Goal: Task Accomplishment & Management: Manage account settings

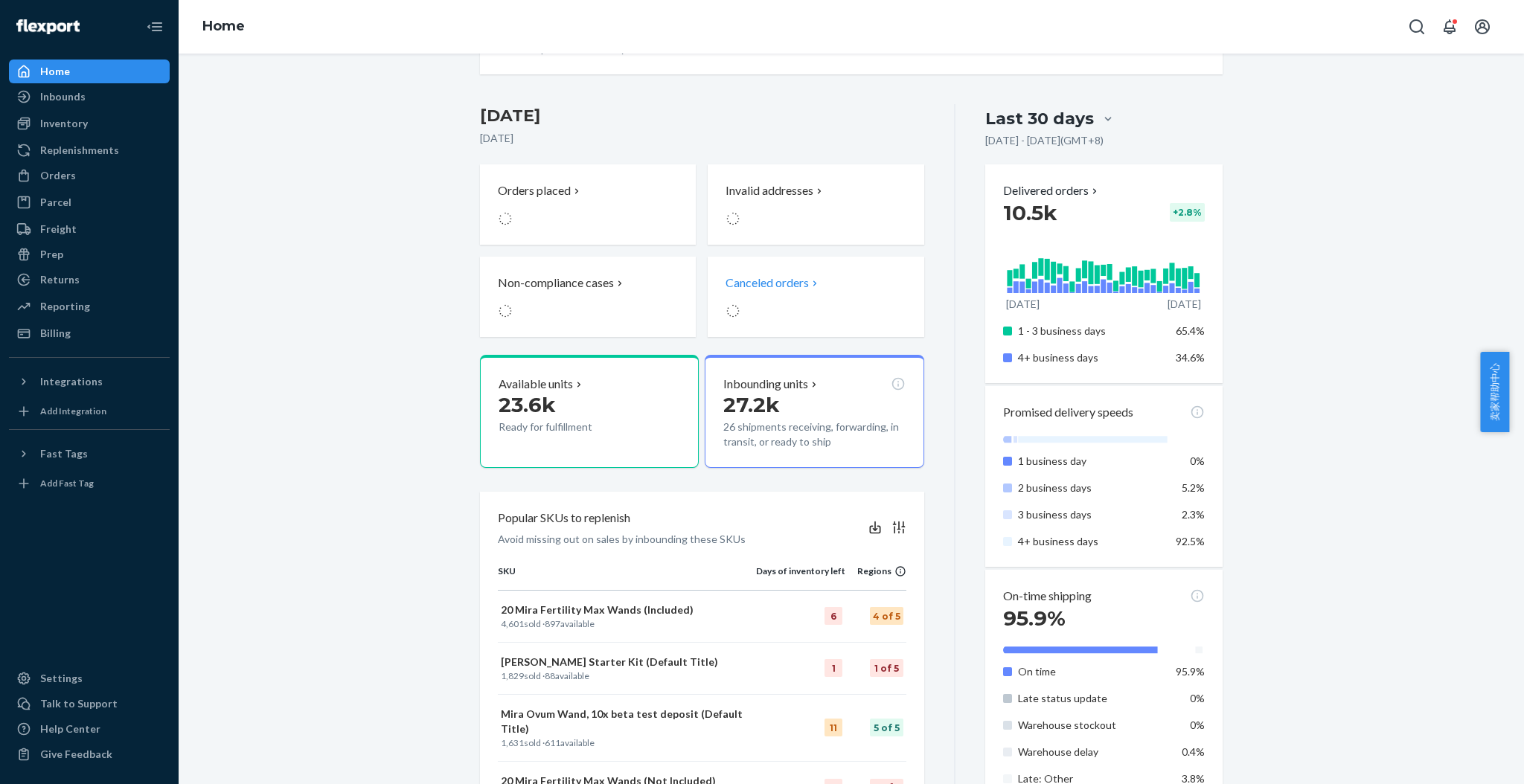
scroll to position [198, 0]
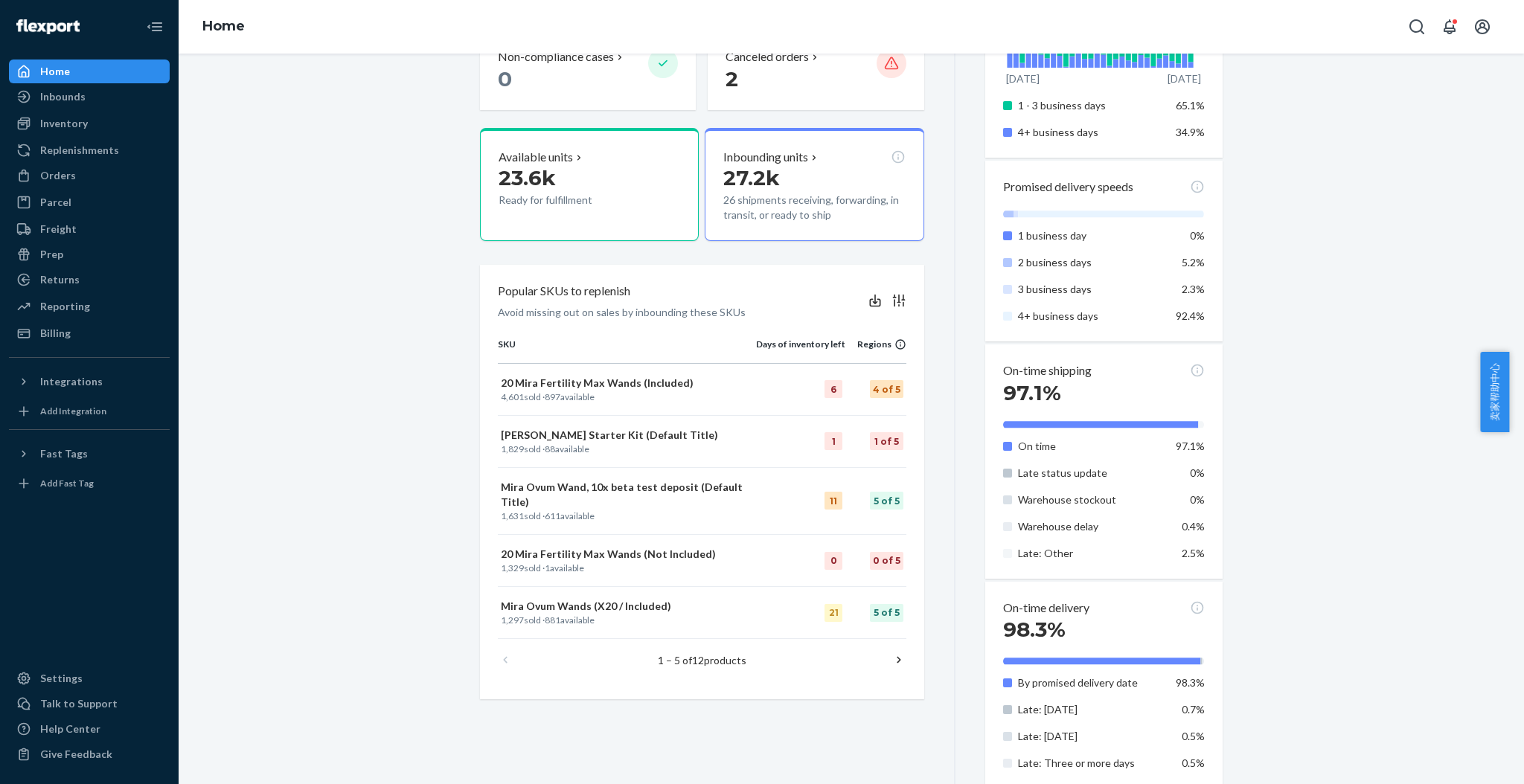
scroll to position [396, 0]
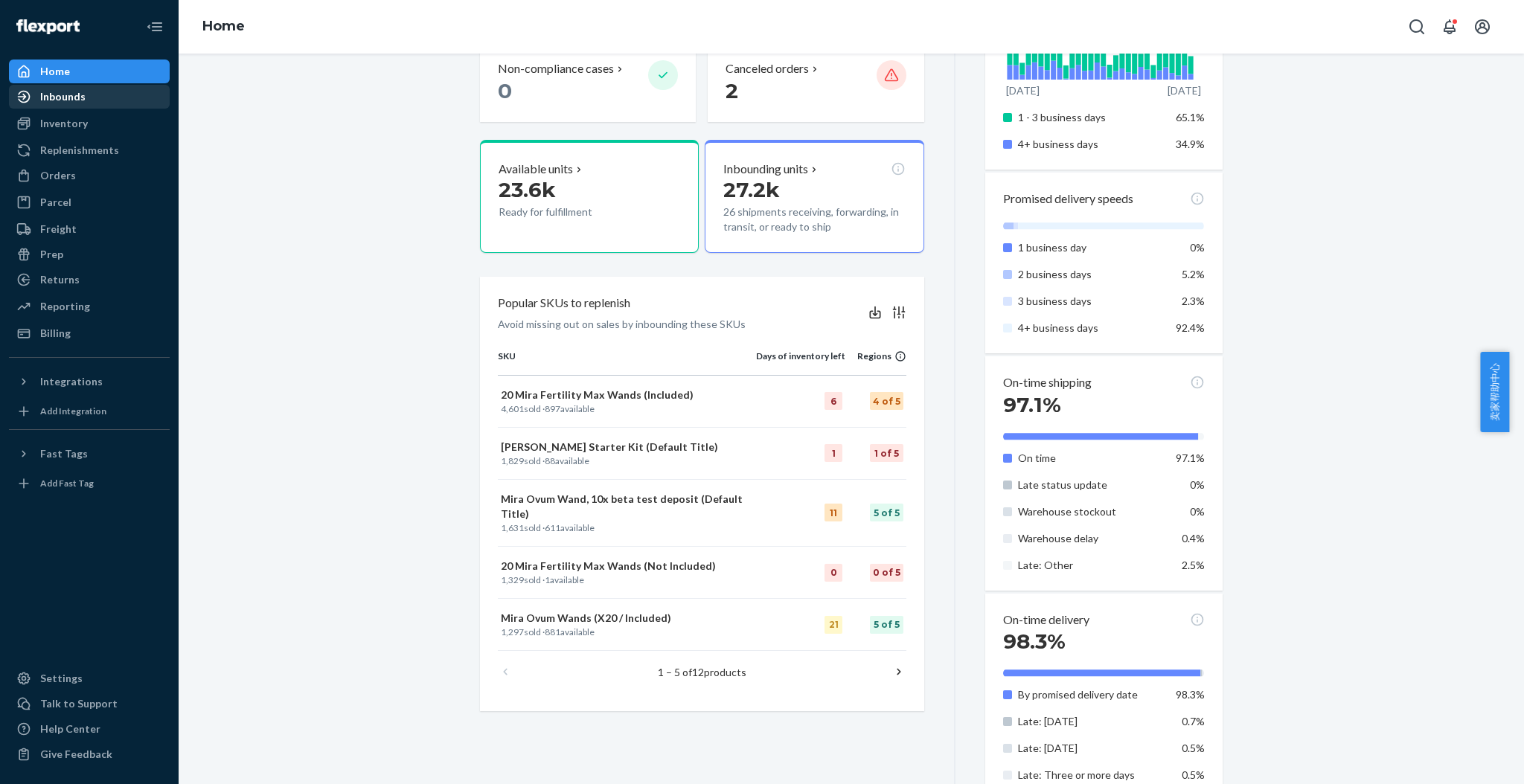
click at [77, 99] on div "Inbounds" at bounding box center [63, 97] width 46 height 15
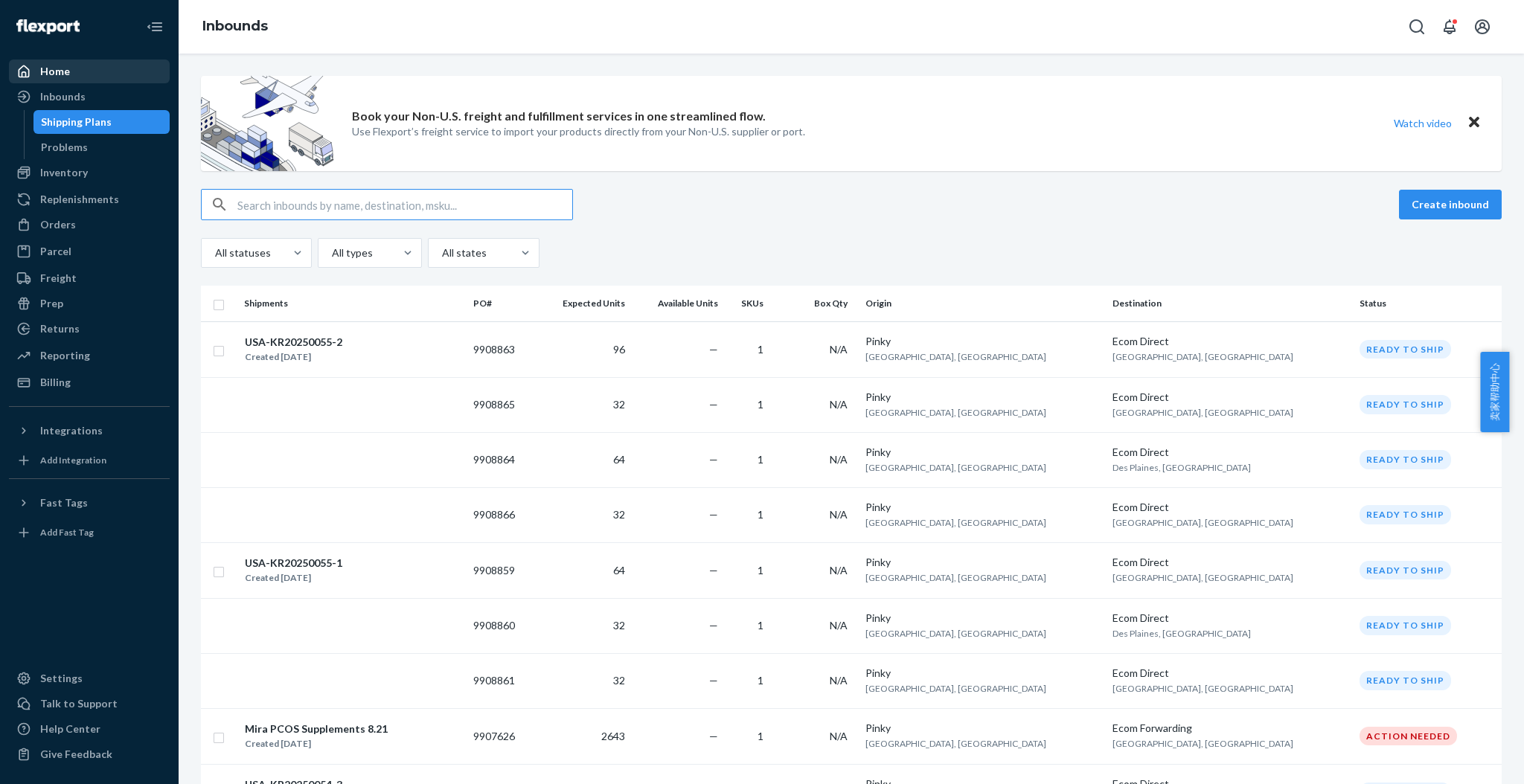
click at [77, 76] on div "Home" at bounding box center [89, 71] width 158 height 21
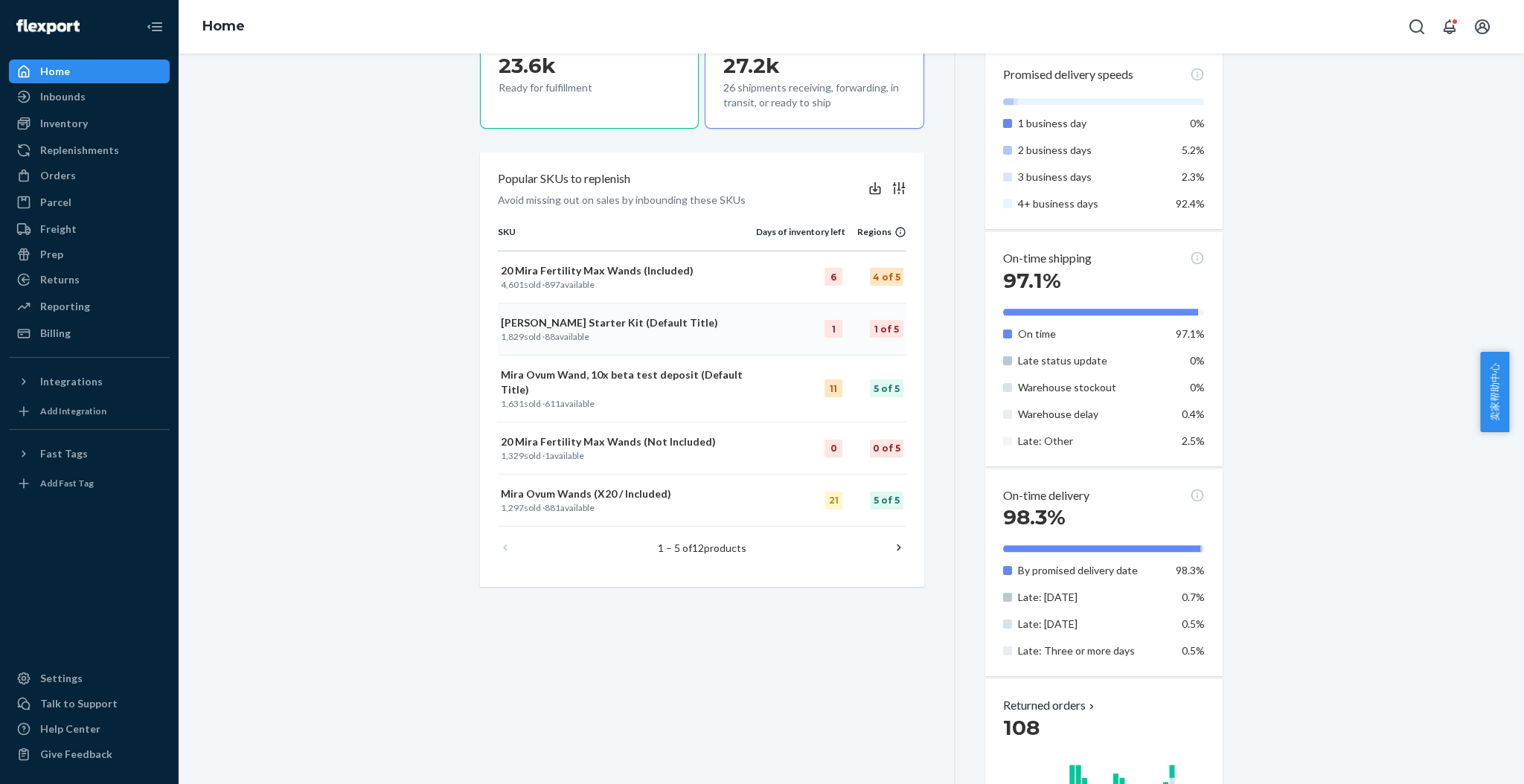
scroll to position [620, 0]
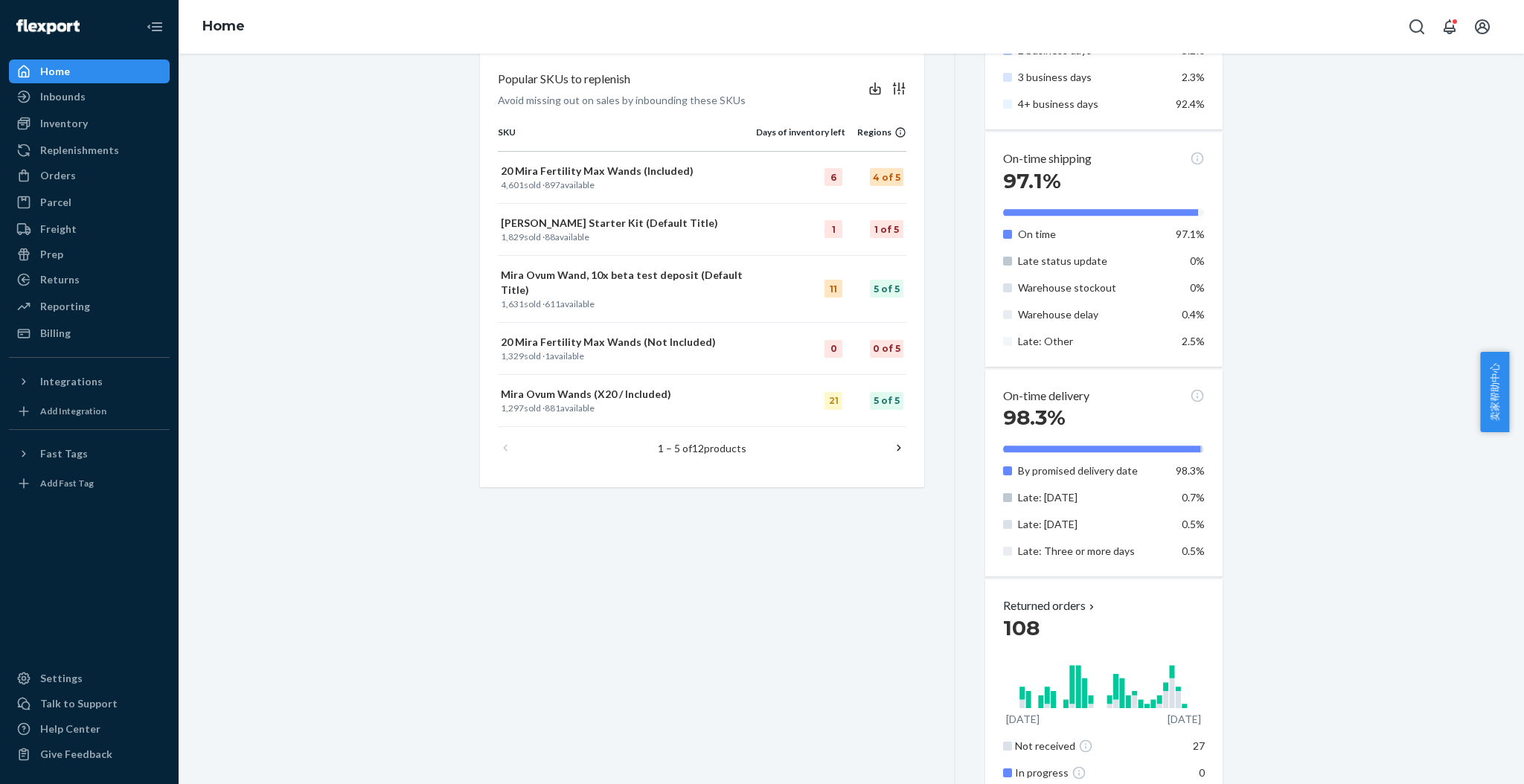
click at [894, 440] on icon at bounding box center [899, 447] width 15 height 15
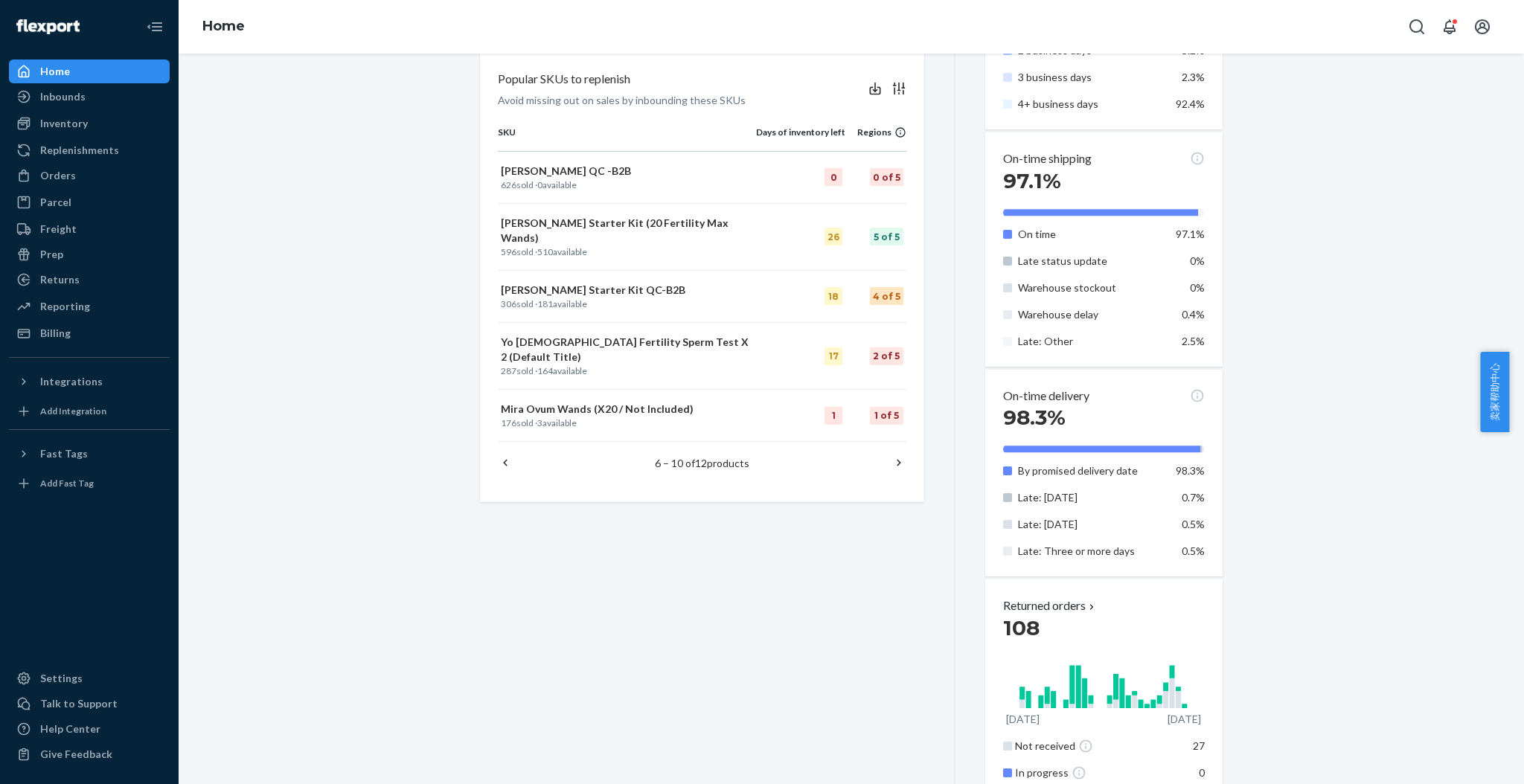
click at [891, 455] on icon at bounding box center [899, 463] width 15 height 15
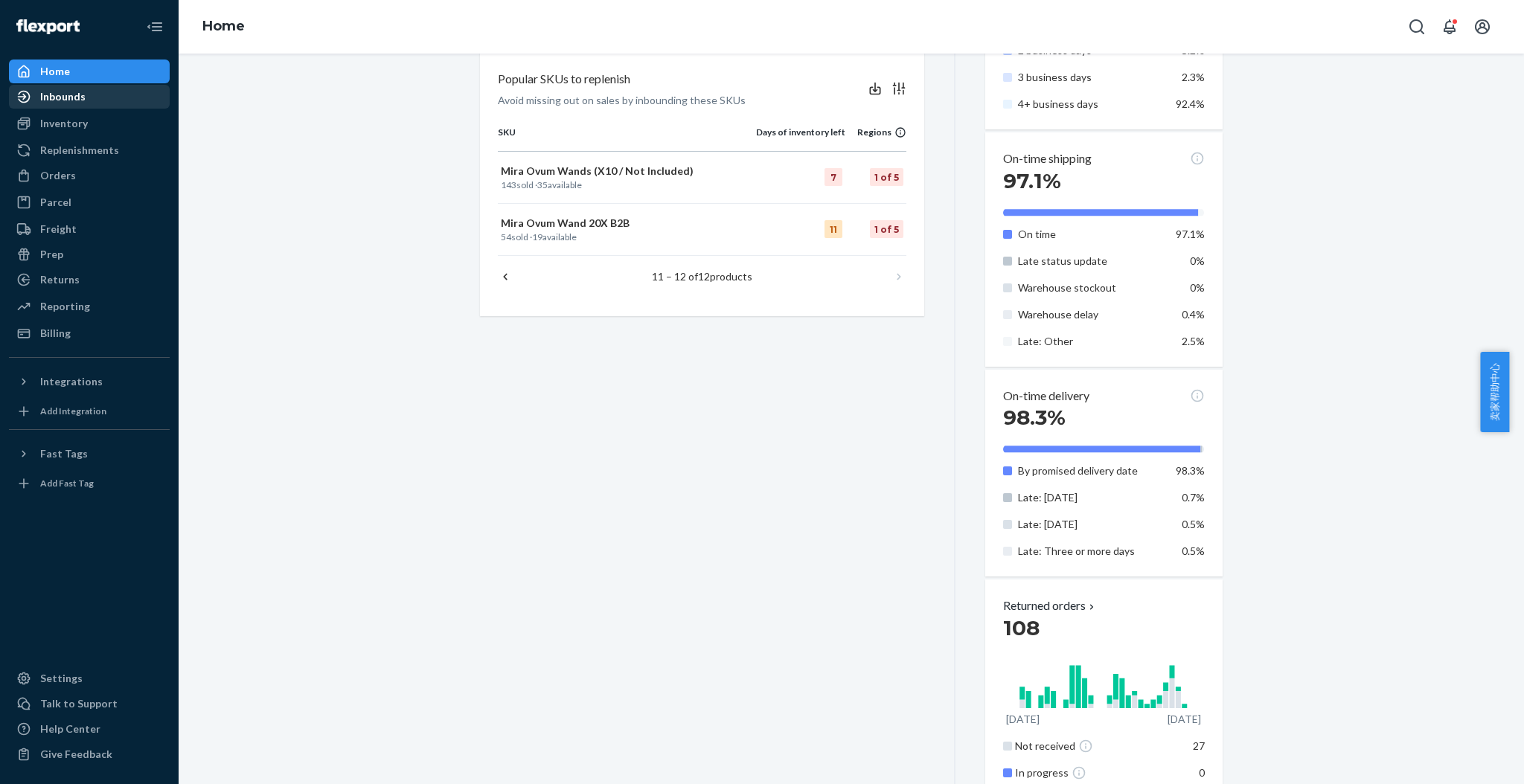
click at [64, 103] on div "Inbounds" at bounding box center [63, 97] width 46 height 15
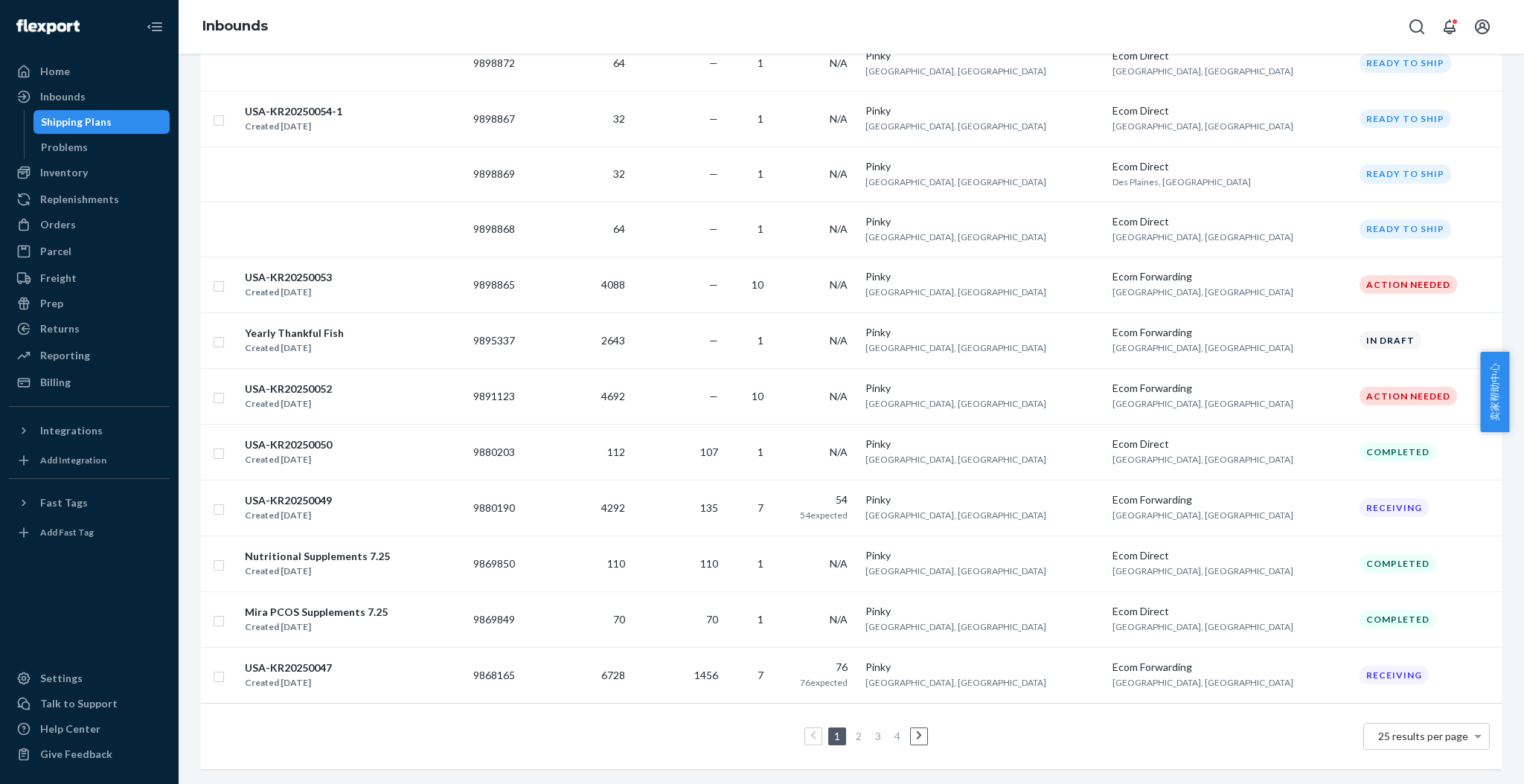
scroll to position [1021, 0]
click at [723, 488] on td "135" at bounding box center [677, 507] width 92 height 56
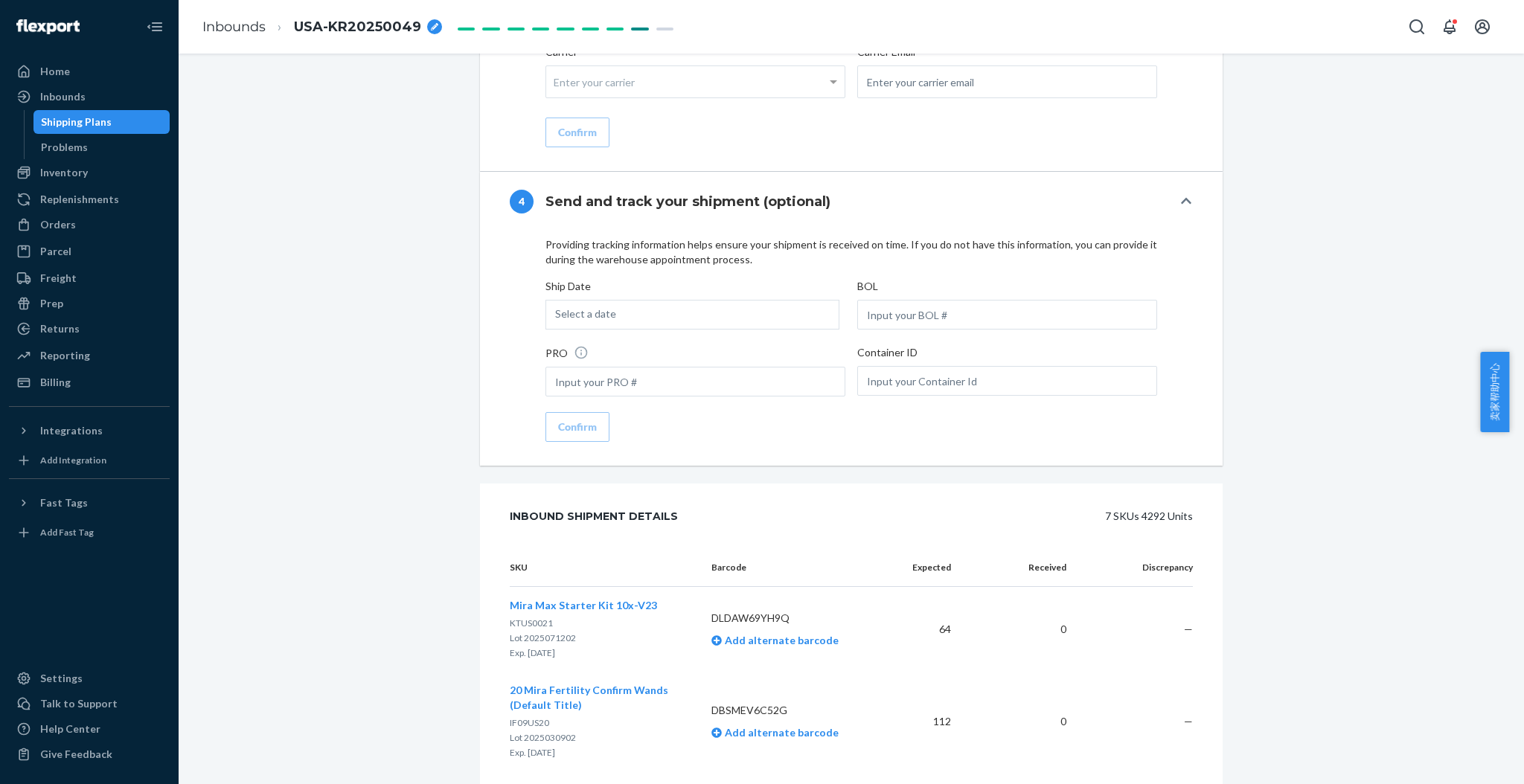
scroll to position [2138, 0]
click at [239, 31] on link "Inbounds" at bounding box center [234, 26] width 63 height 16
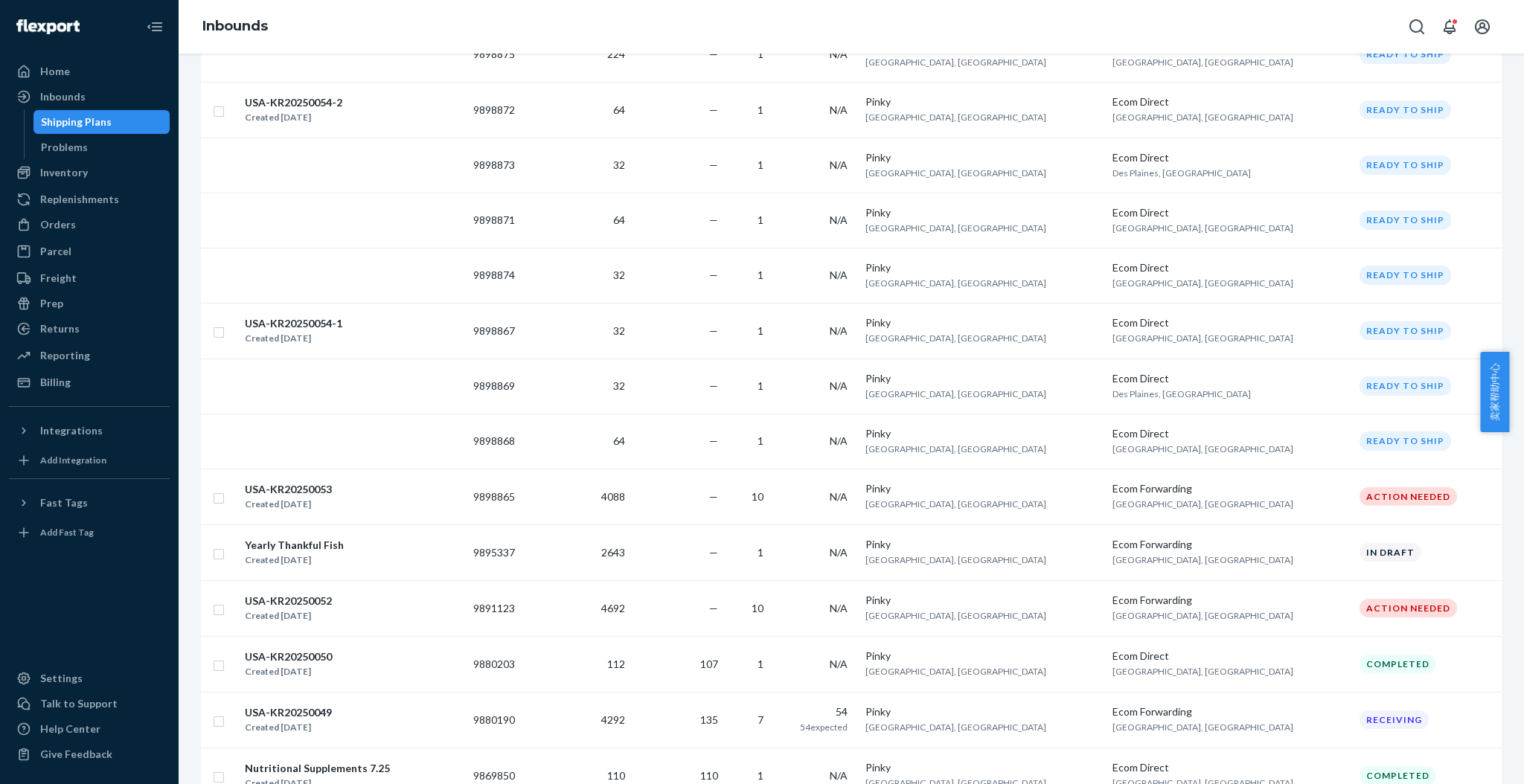
scroll to position [1021, 0]
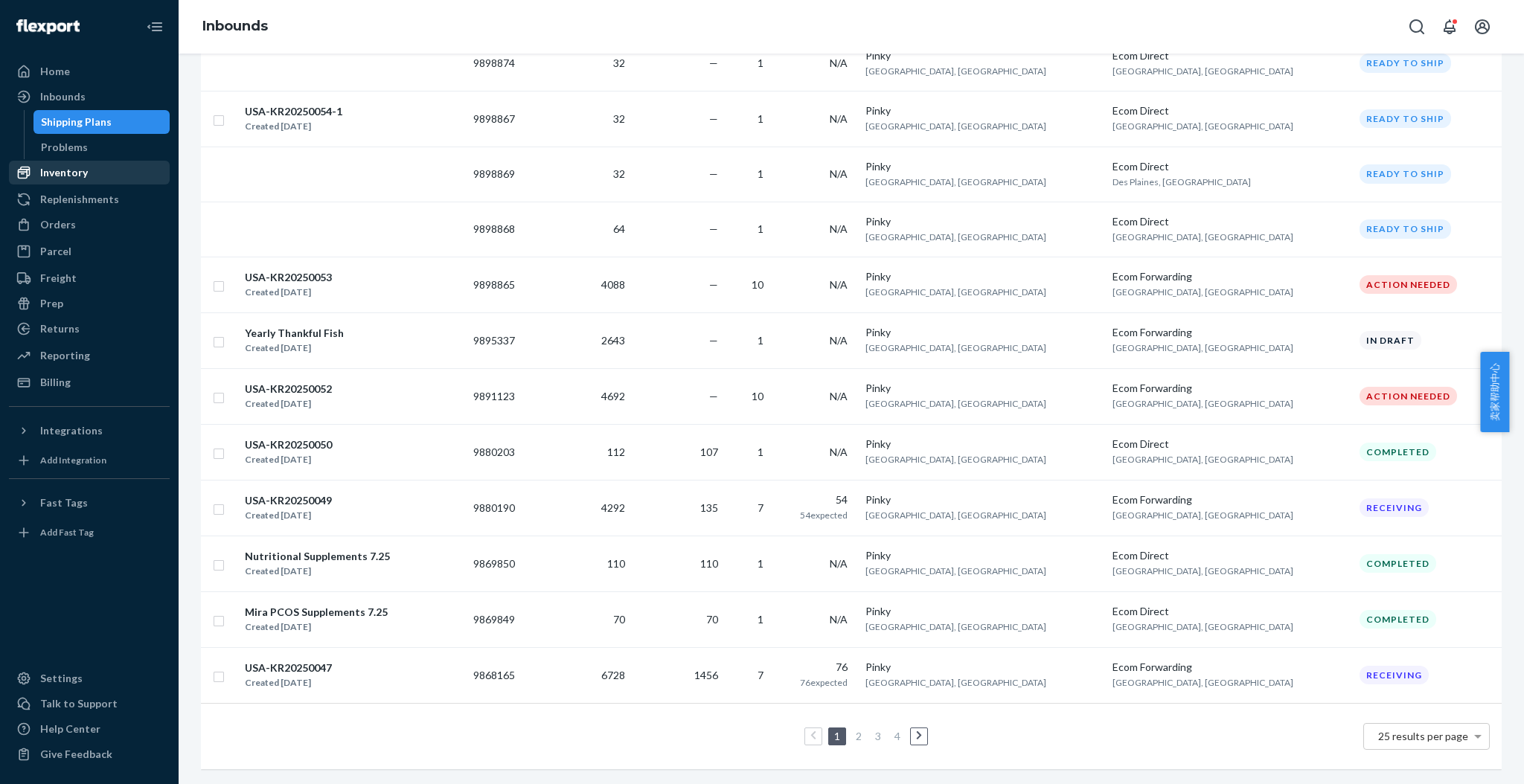
click at [48, 171] on div "Inventory" at bounding box center [64, 172] width 47 height 15
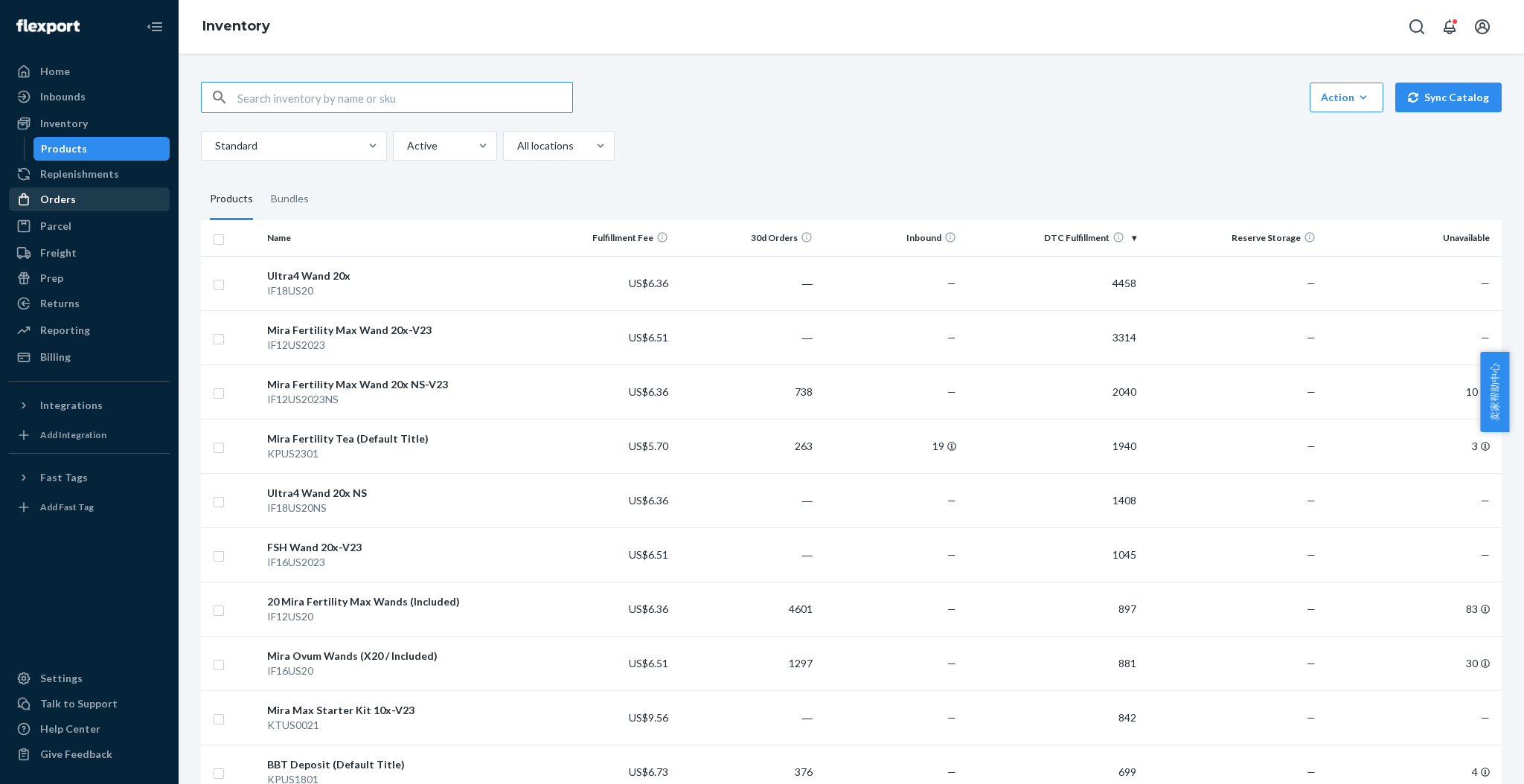
click at [65, 196] on div "Orders" at bounding box center [58, 199] width 36 height 15
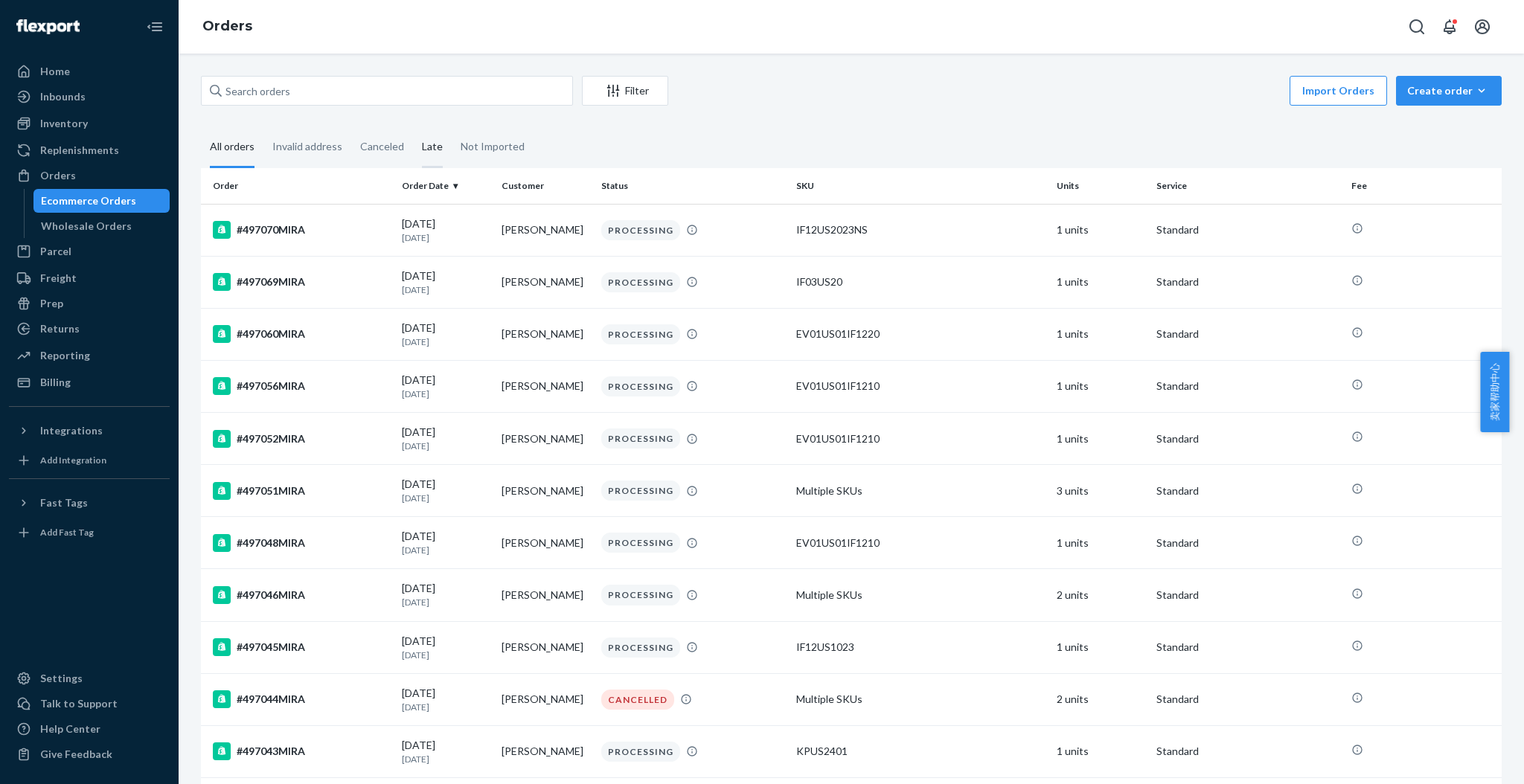
click at [424, 139] on div "Late" at bounding box center [432, 147] width 21 height 41
click at [413, 127] on input "Late" at bounding box center [413, 127] width 0 height 0
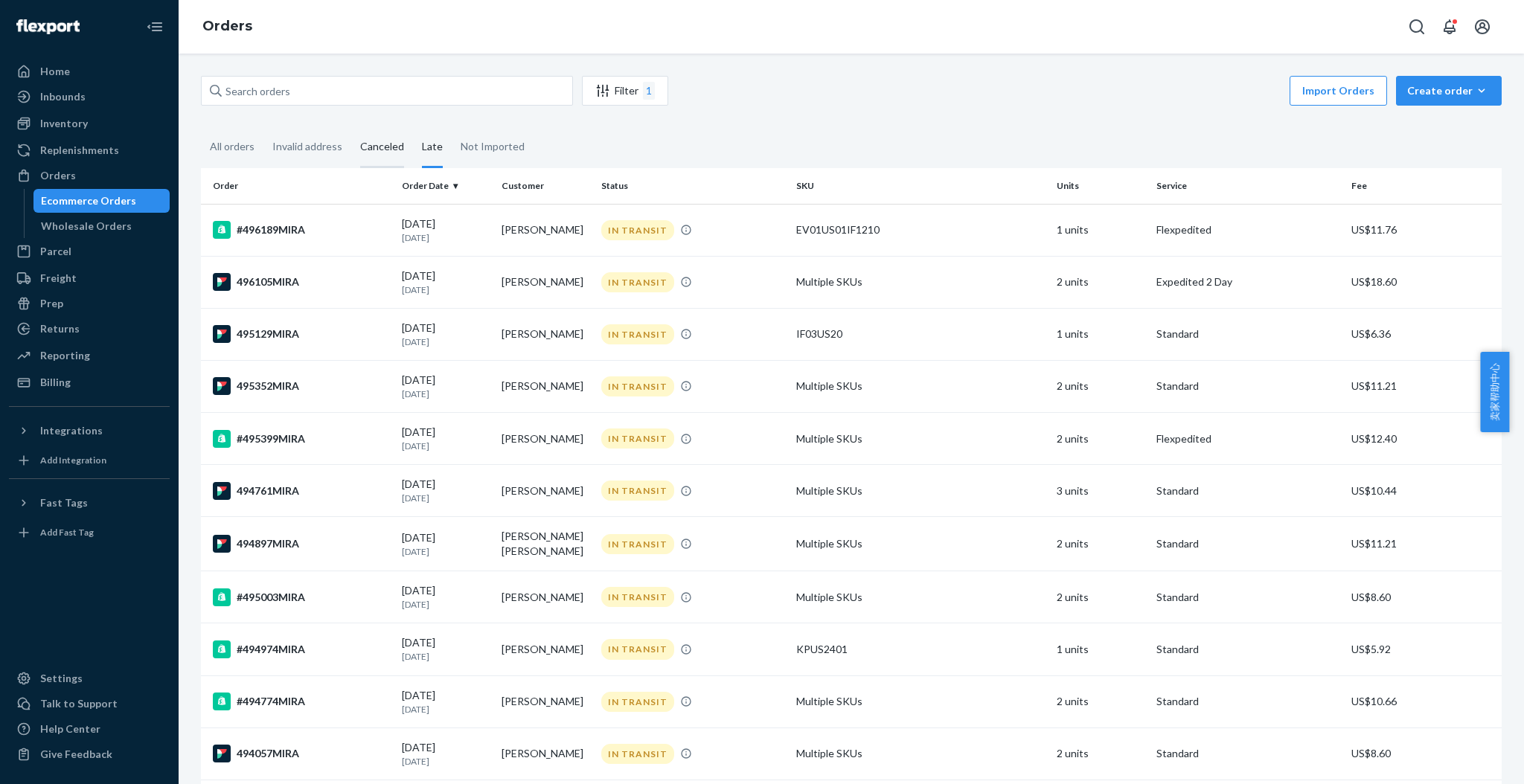
click at [388, 143] on div "Canceled" at bounding box center [382, 147] width 44 height 41
click at [352, 127] on input "Canceled" at bounding box center [352, 127] width 0 height 0
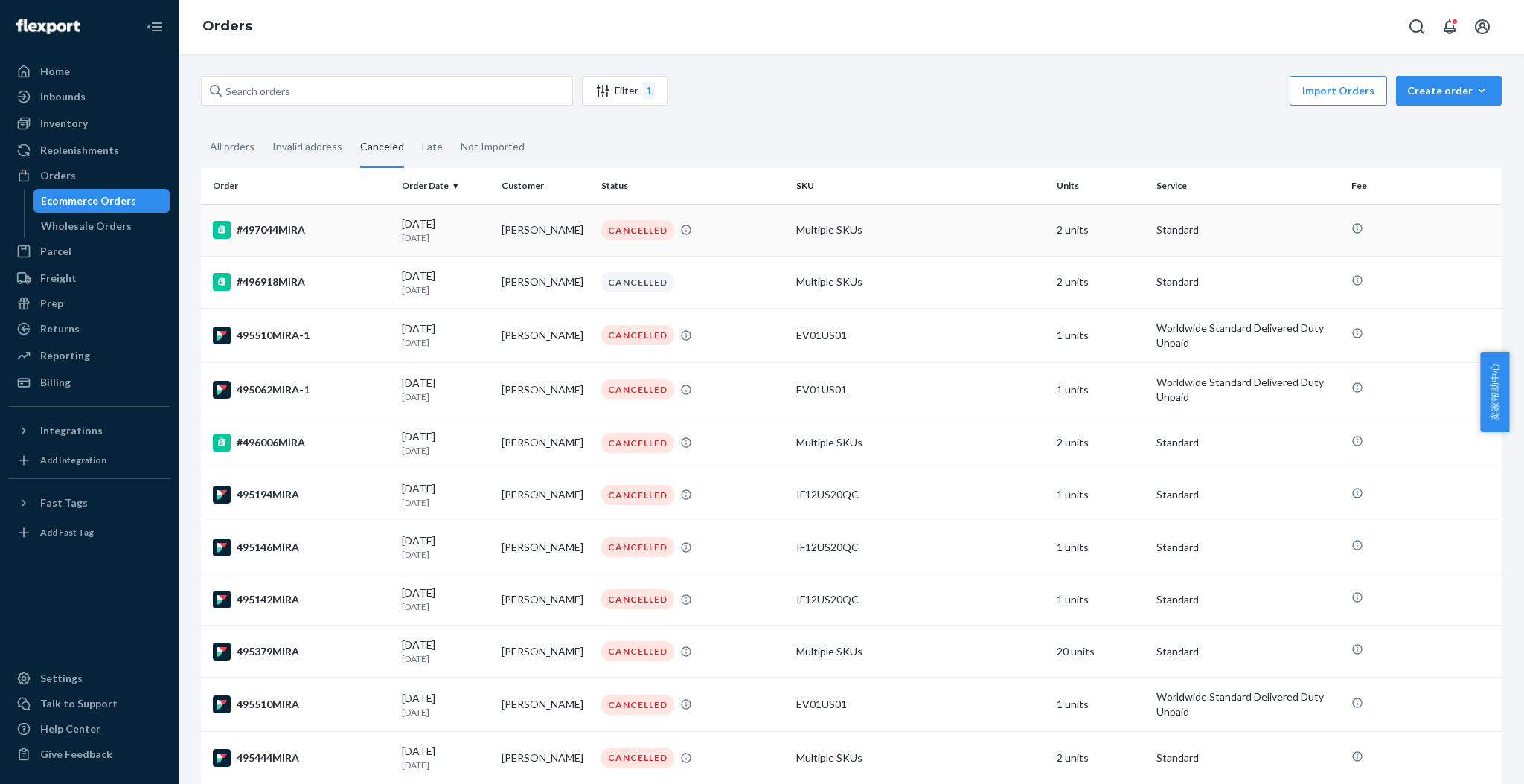
click at [291, 226] on div "#497044MIRA" at bounding box center [301, 230] width 177 height 18
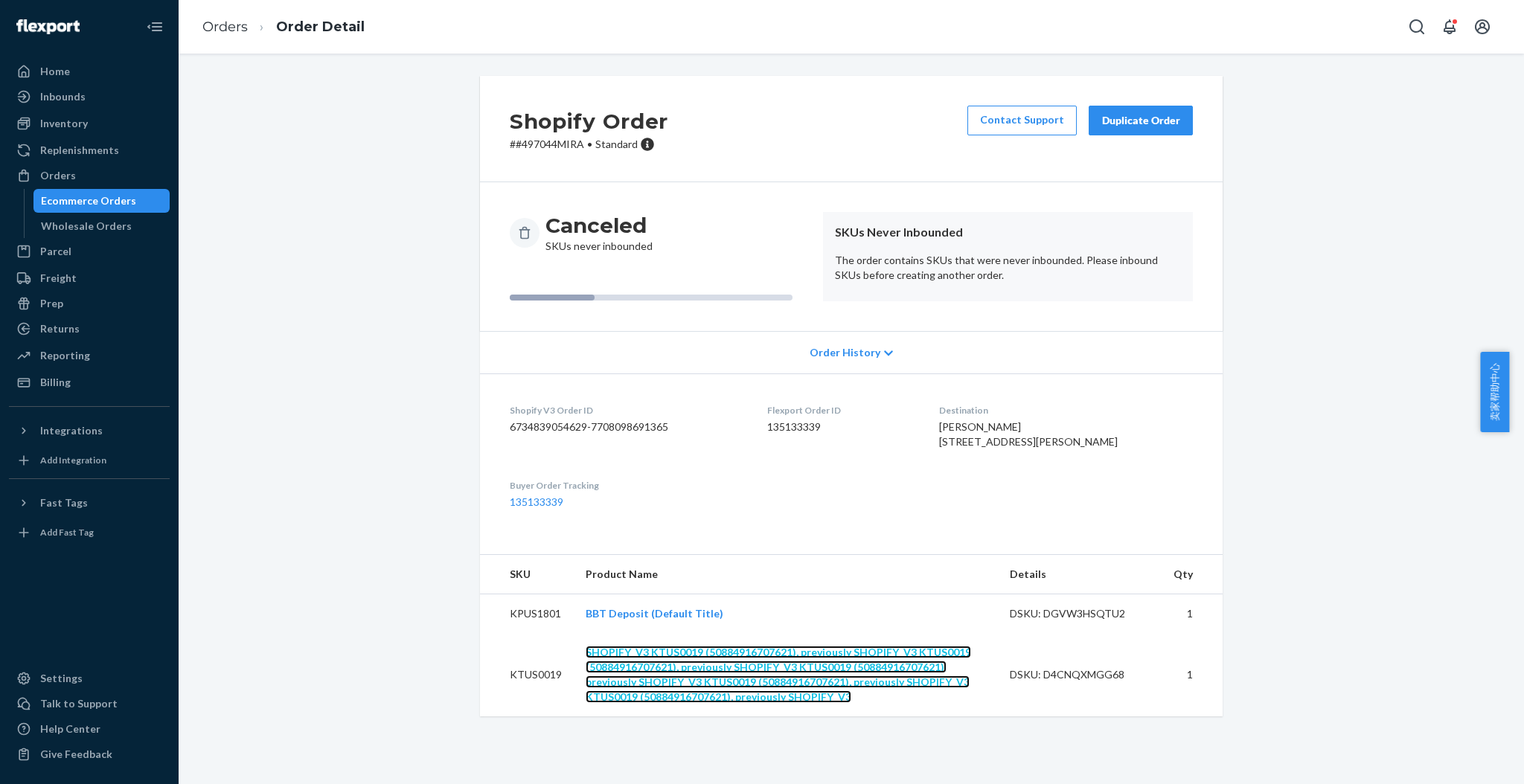
click at [765, 679] on link "SHOPIFY_V3 KTUS0019 (50884916707621), previously SHOPIFY_V3 KTUS0019 (508849167…" at bounding box center [778, 674] width 385 height 57
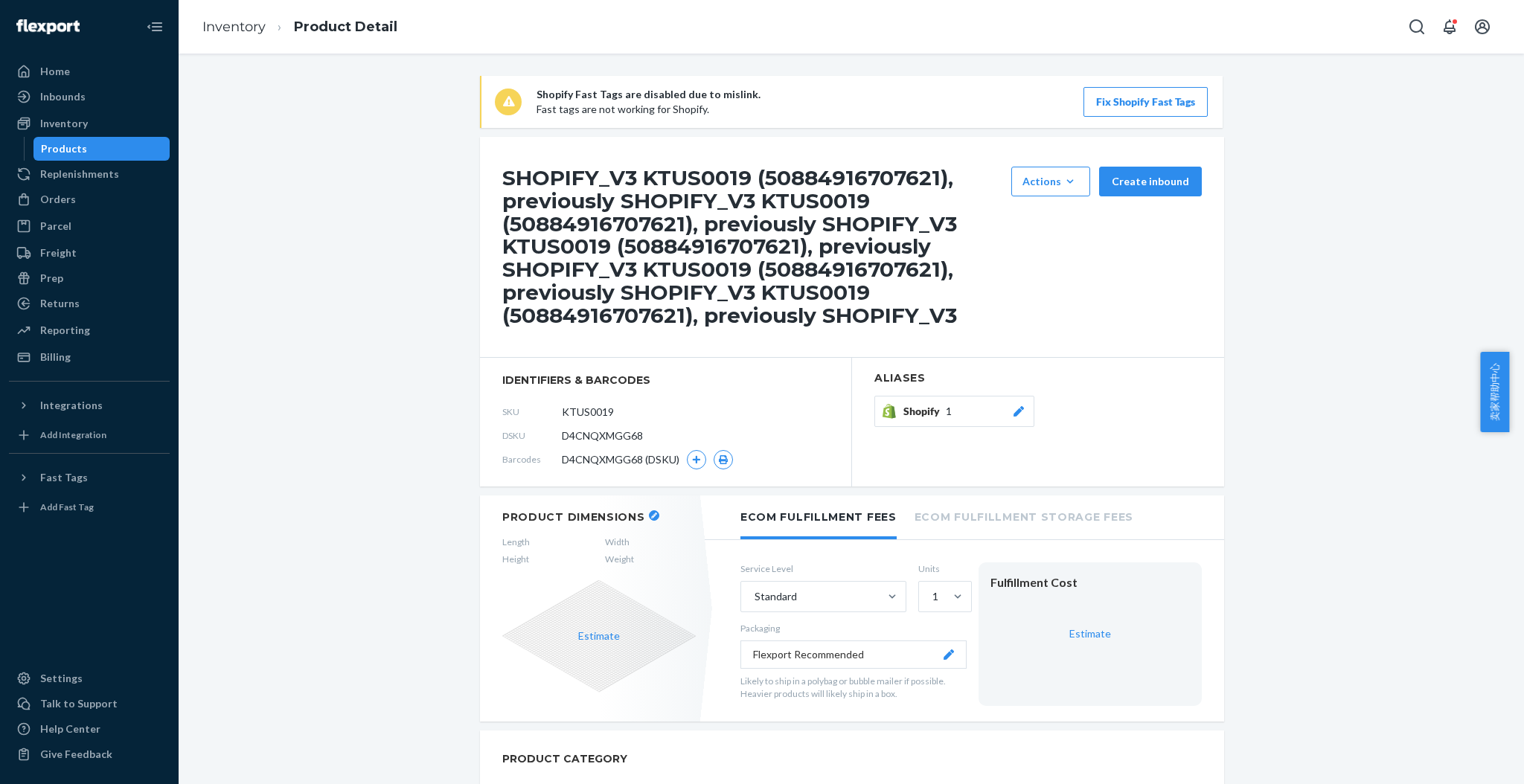
click at [958, 402] on button "Shopify 1" at bounding box center [953, 411] width 160 height 31
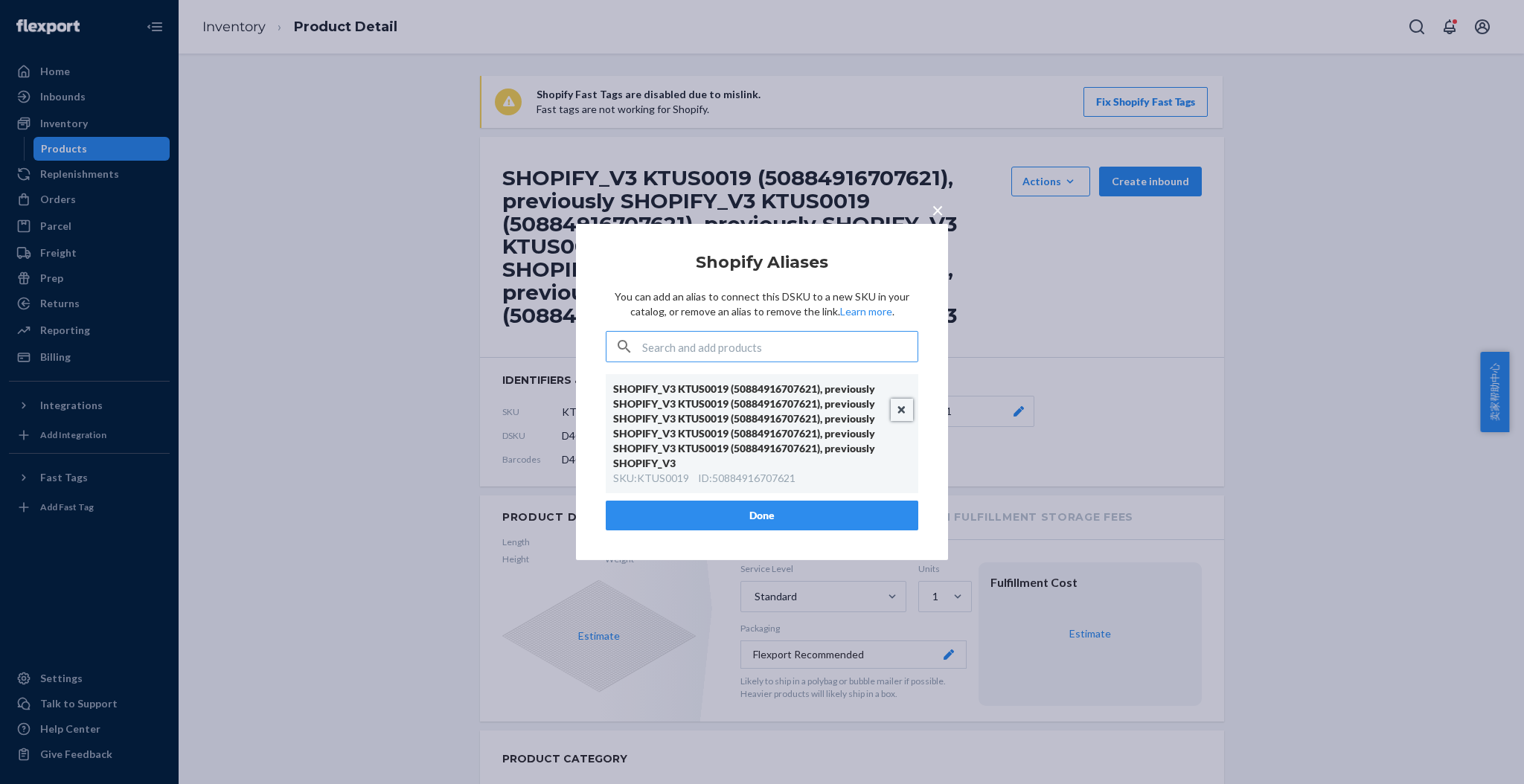
click at [898, 411] on button "Unlink" at bounding box center [901, 410] width 22 height 22
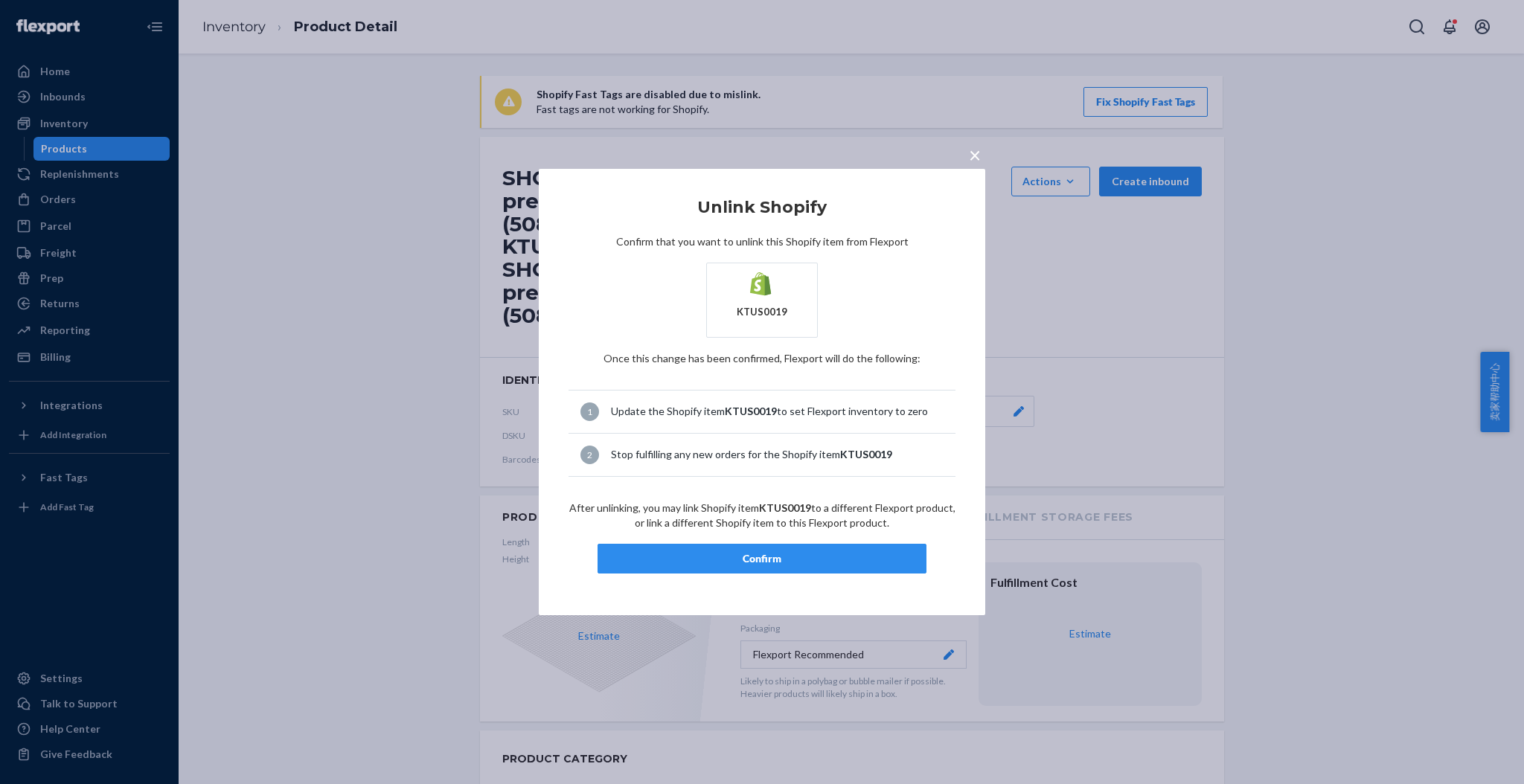
click at [813, 554] on div "Confirm" at bounding box center [762, 559] width 303 height 15
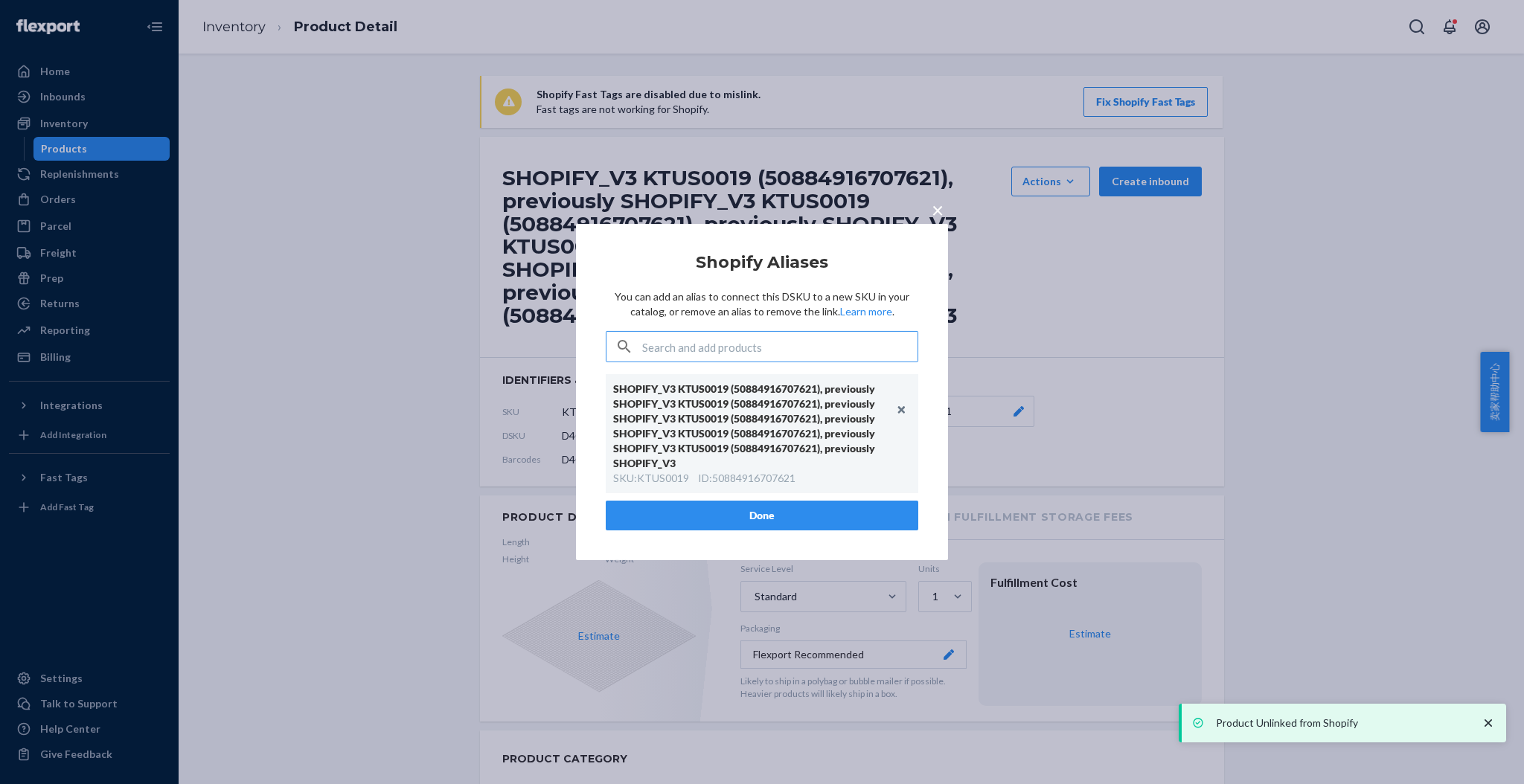
click at [931, 204] on span "×" at bounding box center [937, 210] width 12 height 26
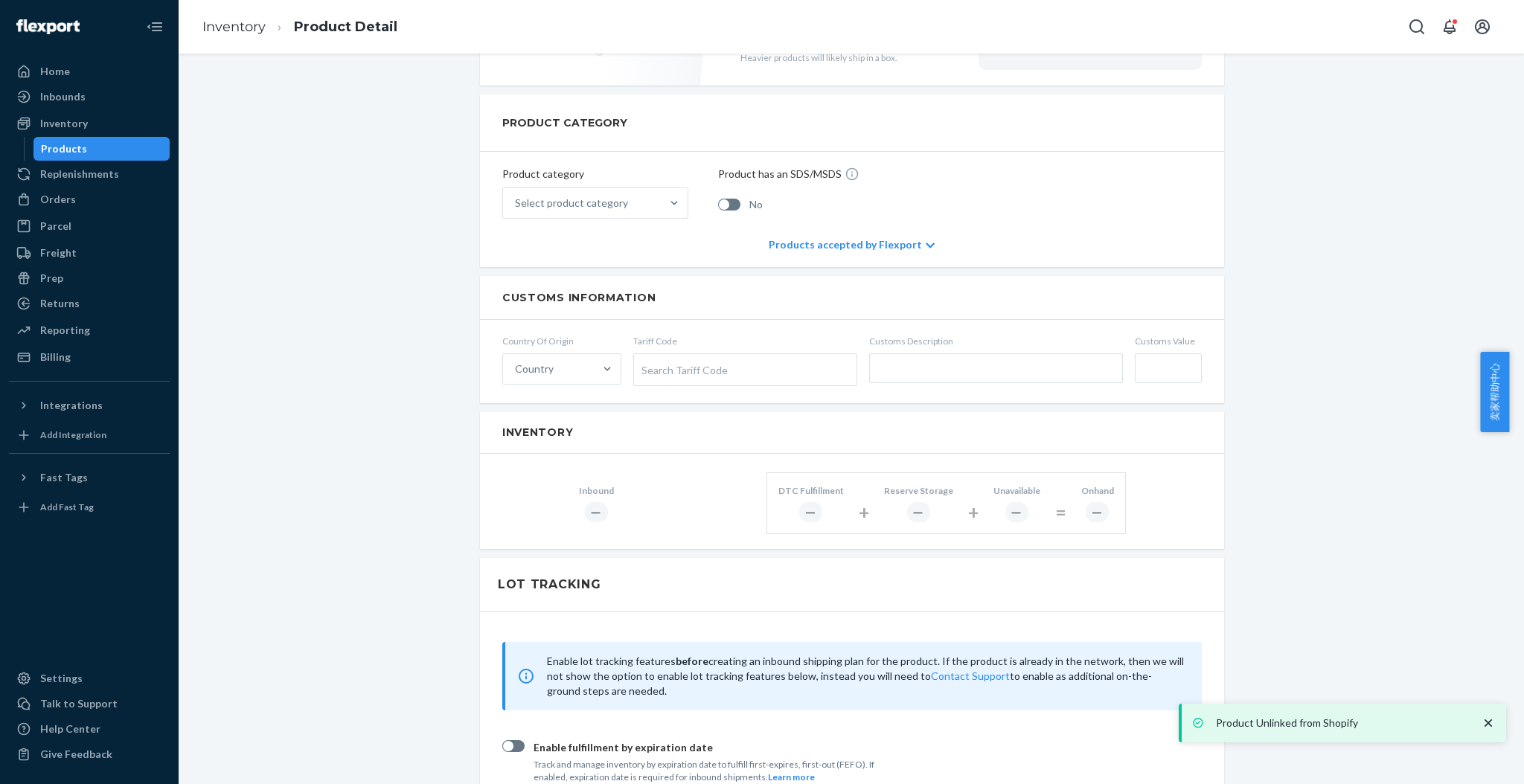
scroll to position [496, 0]
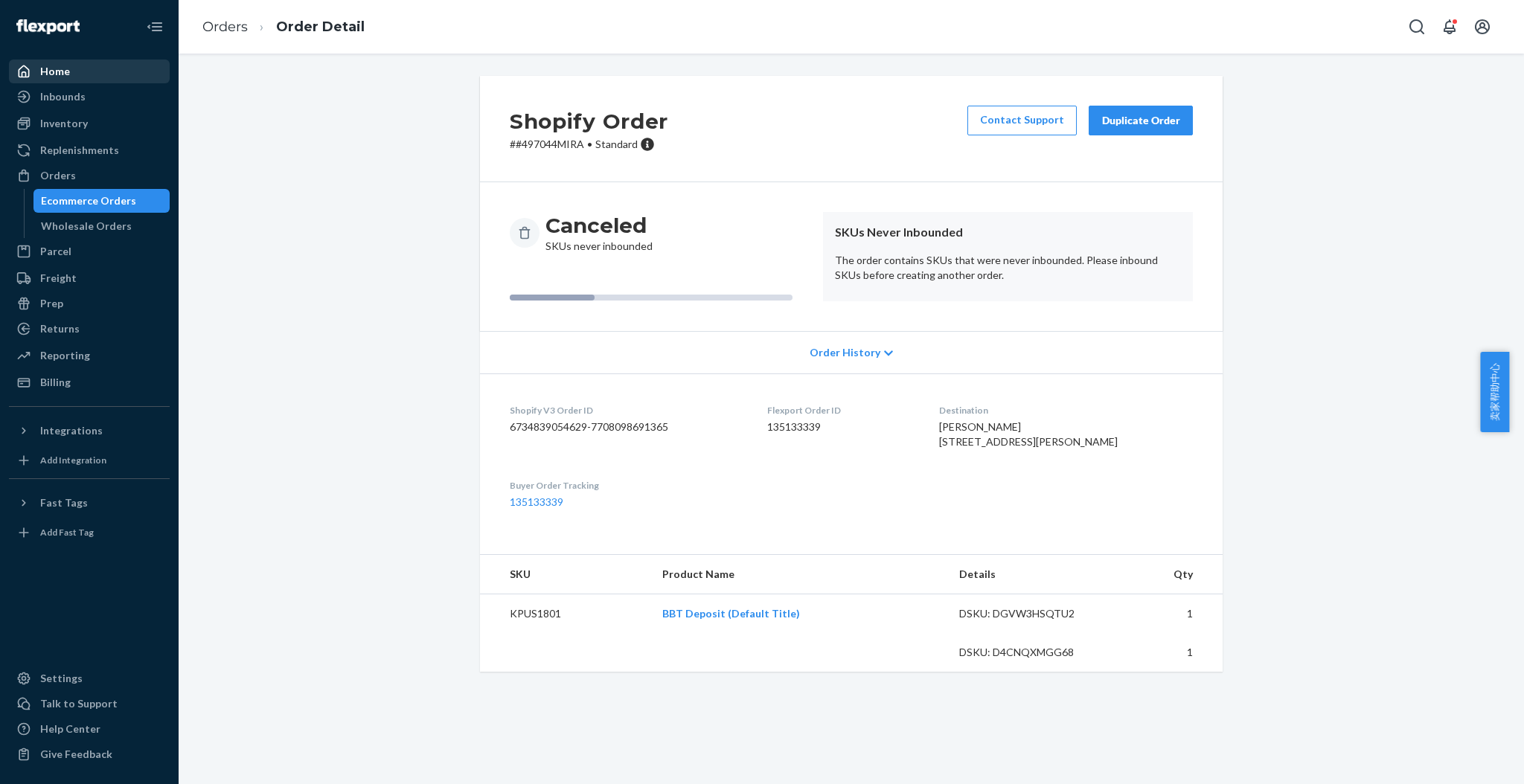
click at [94, 70] on div "Home" at bounding box center [89, 71] width 158 height 21
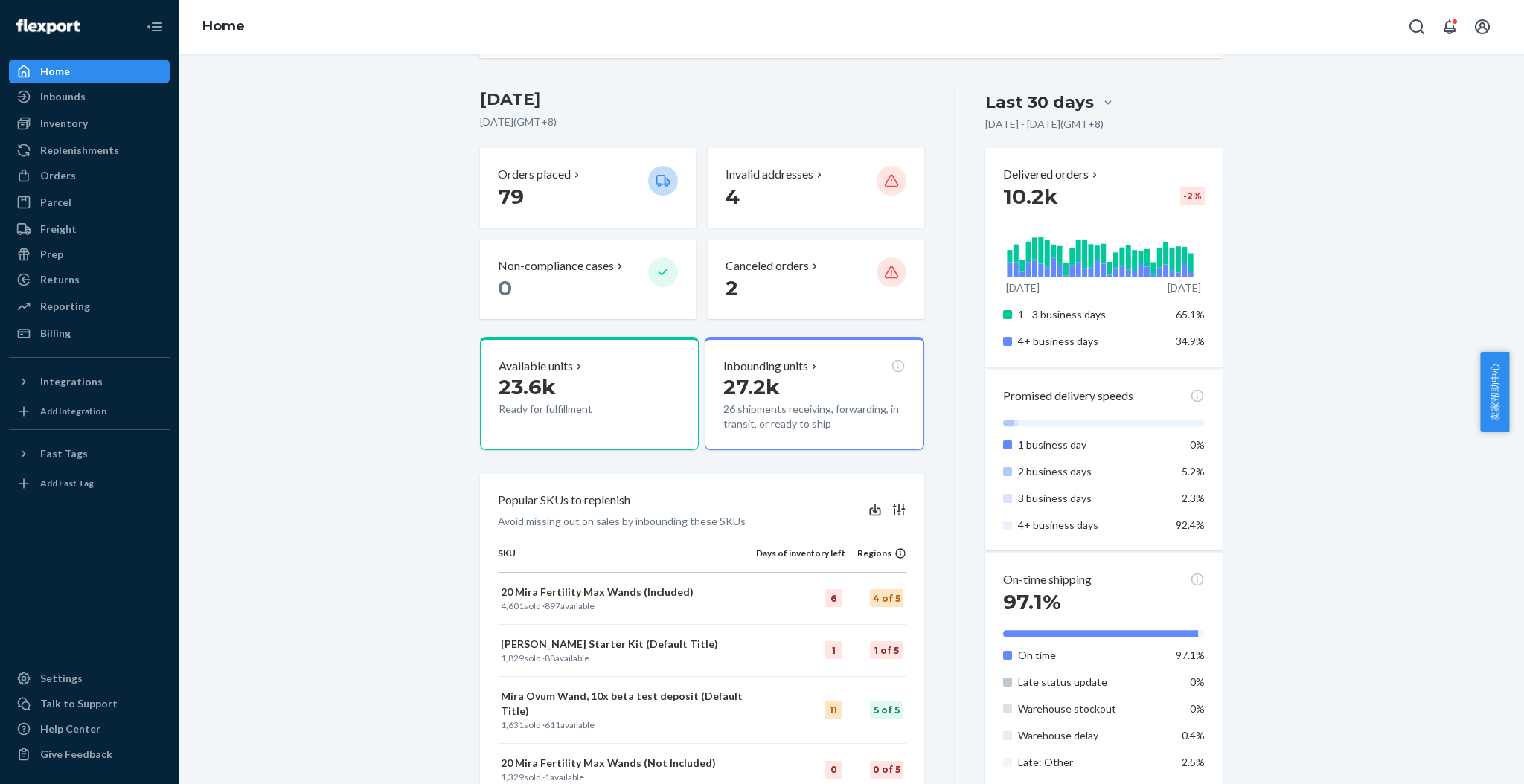
scroll to position [198, 0]
click at [809, 263] on icon at bounding box center [815, 267] width 12 height 12
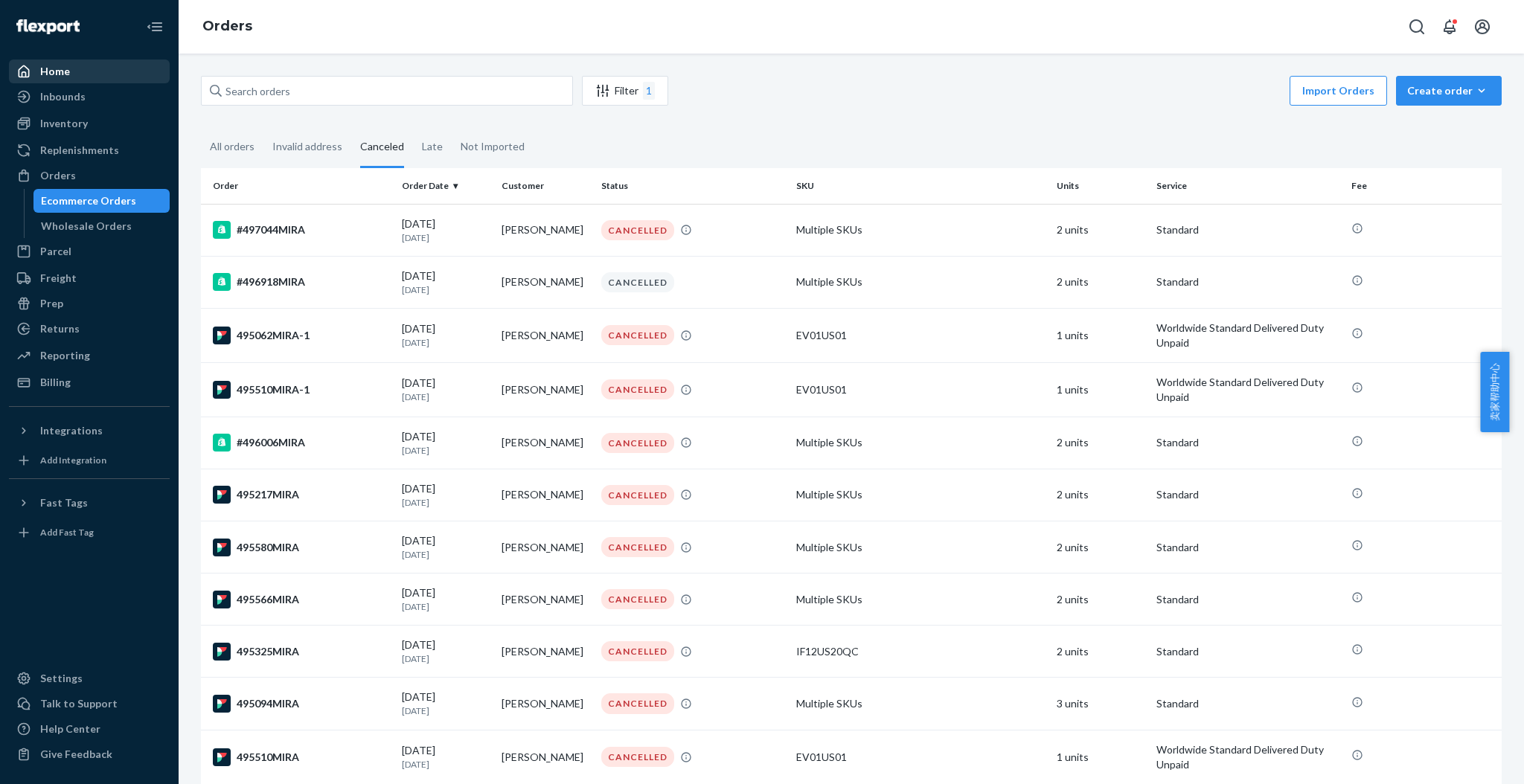
click at [43, 64] on div "Home" at bounding box center [55, 71] width 30 height 15
